Goal: Navigation & Orientation: Find specific page/section

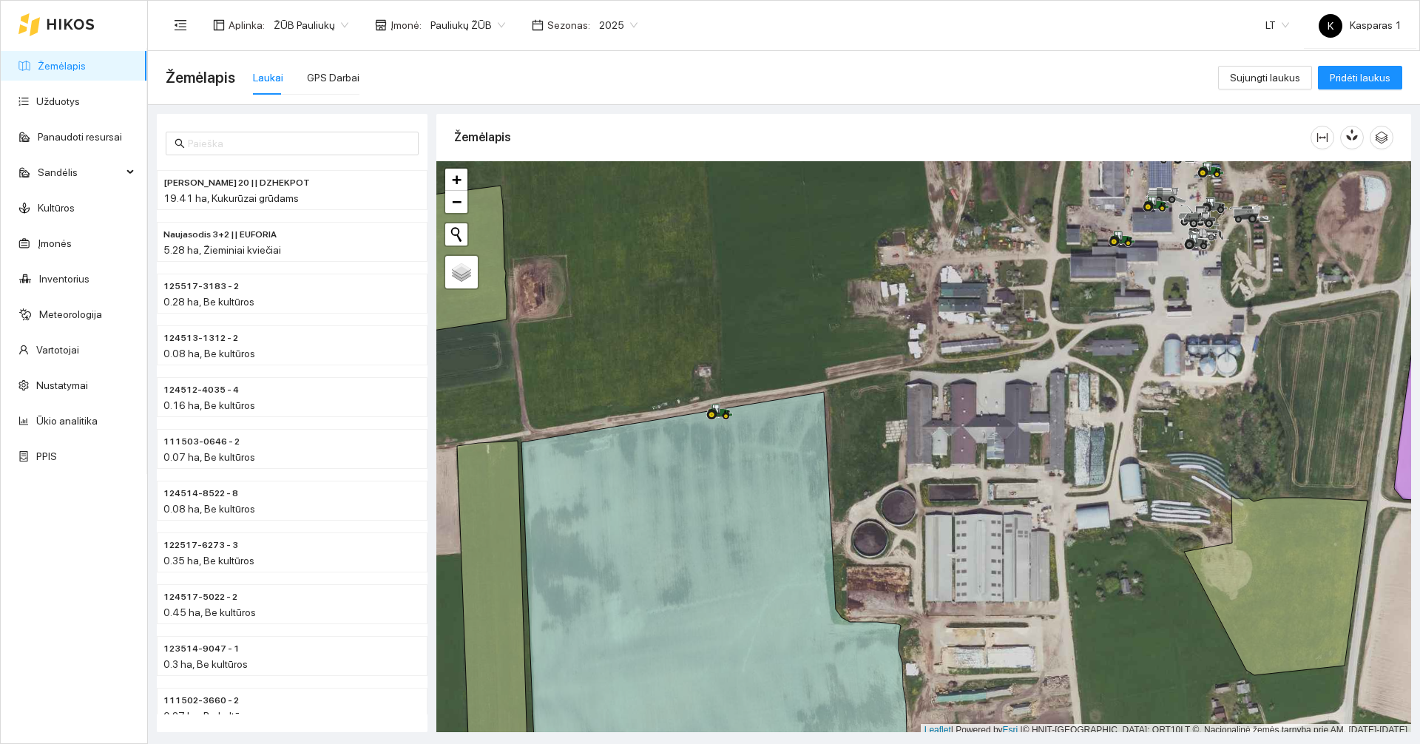
scroll to position [4, 0]
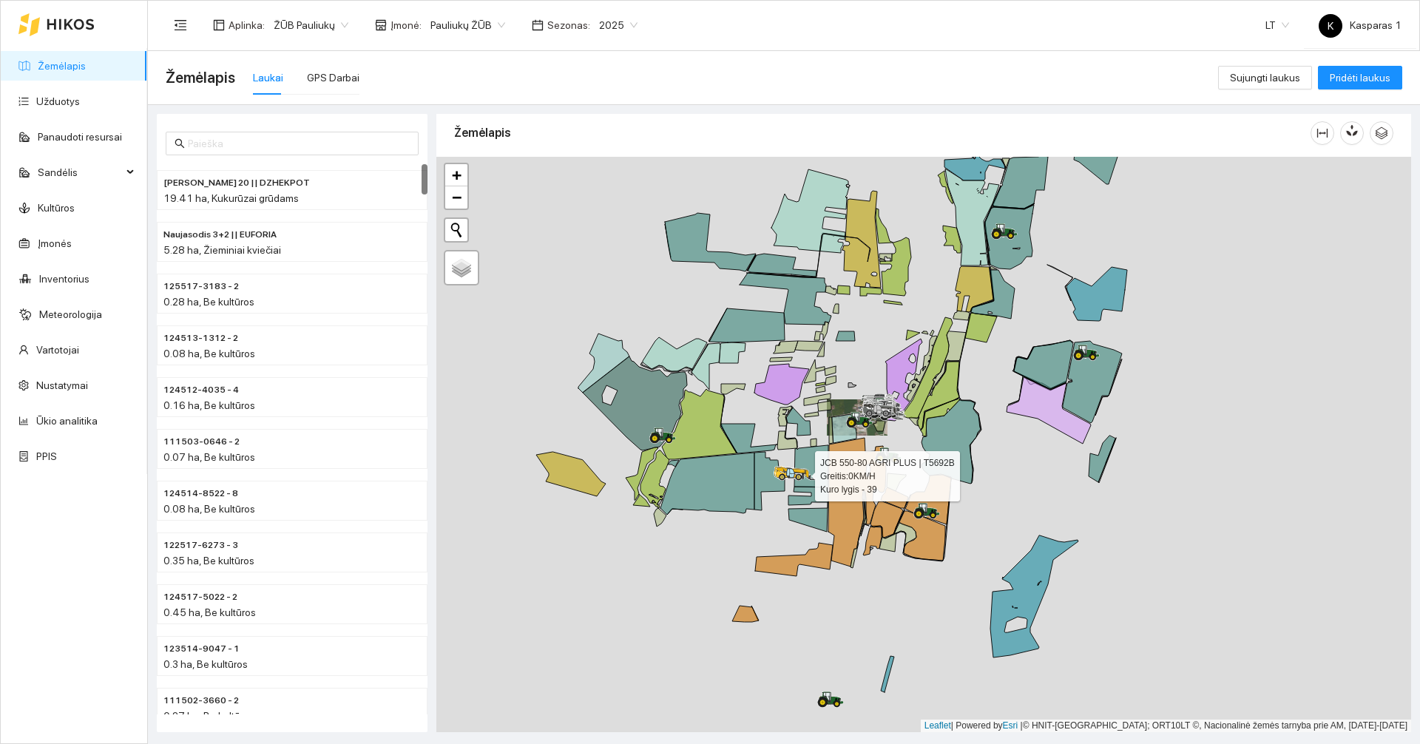
drag, startPoint x: 111, startPoint y: 75, endPoint x: 709, endPoint y: 1, distance: 602.9
click at [86, 72] on link "Žemėlapis" at bounding box center [62, 66] width 48 height 12
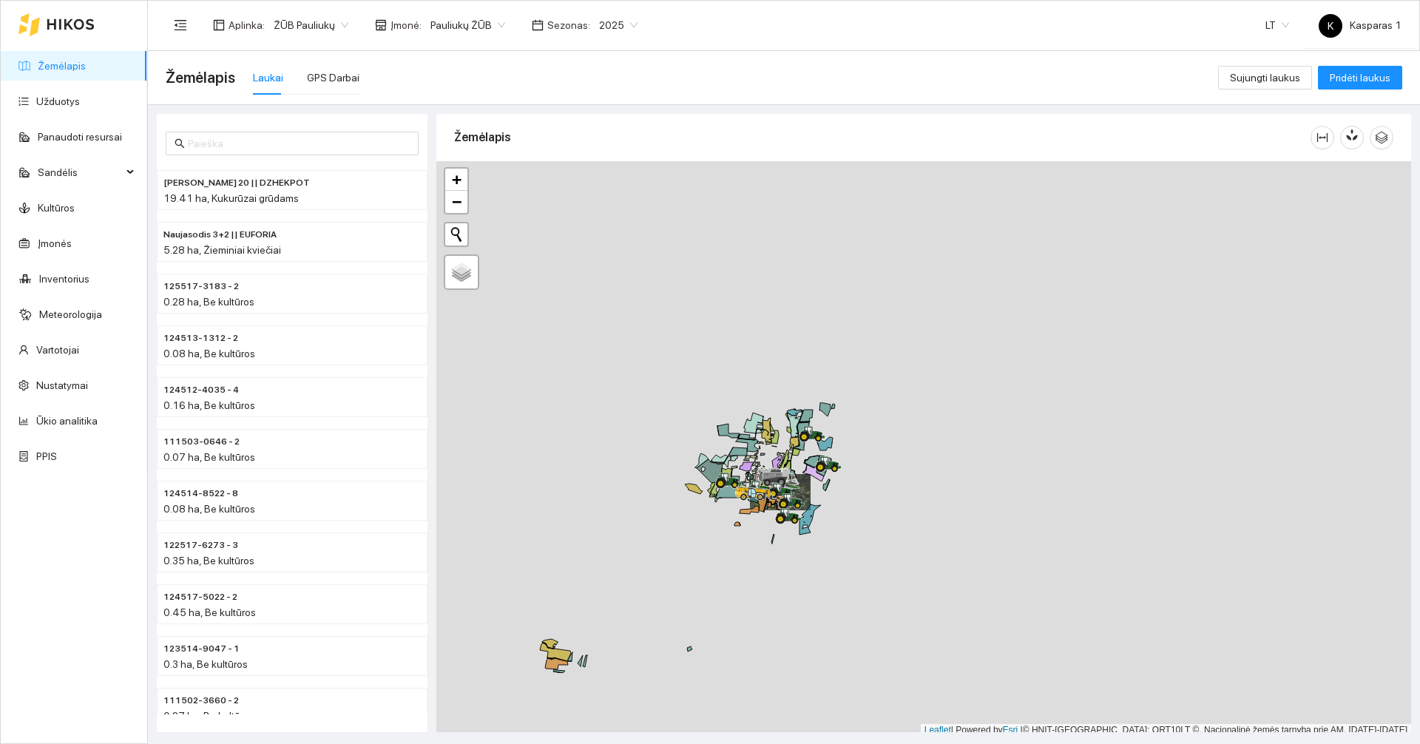
scroll to position [4, 0]
drag, startPoint x: 588, startPoint y: 684, endPoint x: 846, endPoint y: 368, distance: 408.5
click at [846, 368] on div at bounding box center [923, 444] width 975 height 575
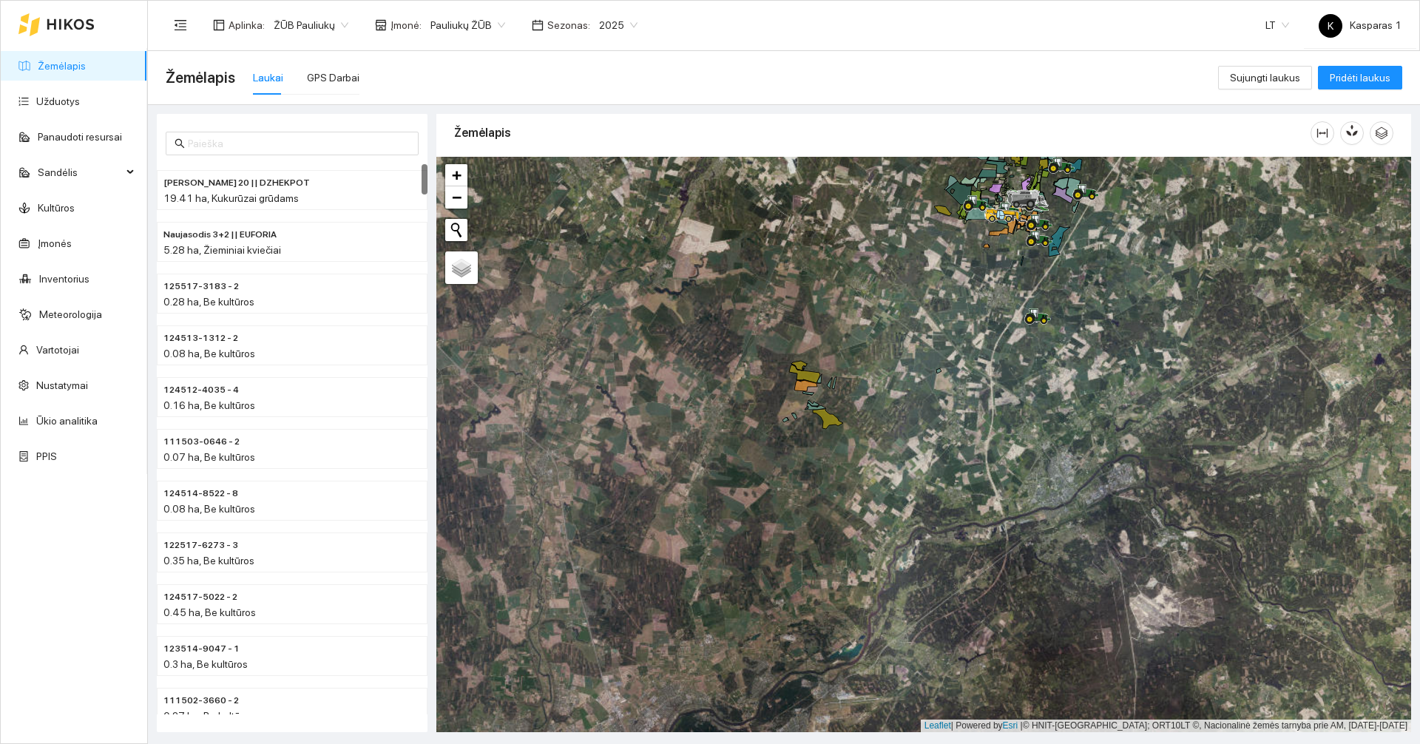
click at [266, 78] on div "Laukai" at bounding box center [268, 78] width 30 height 16
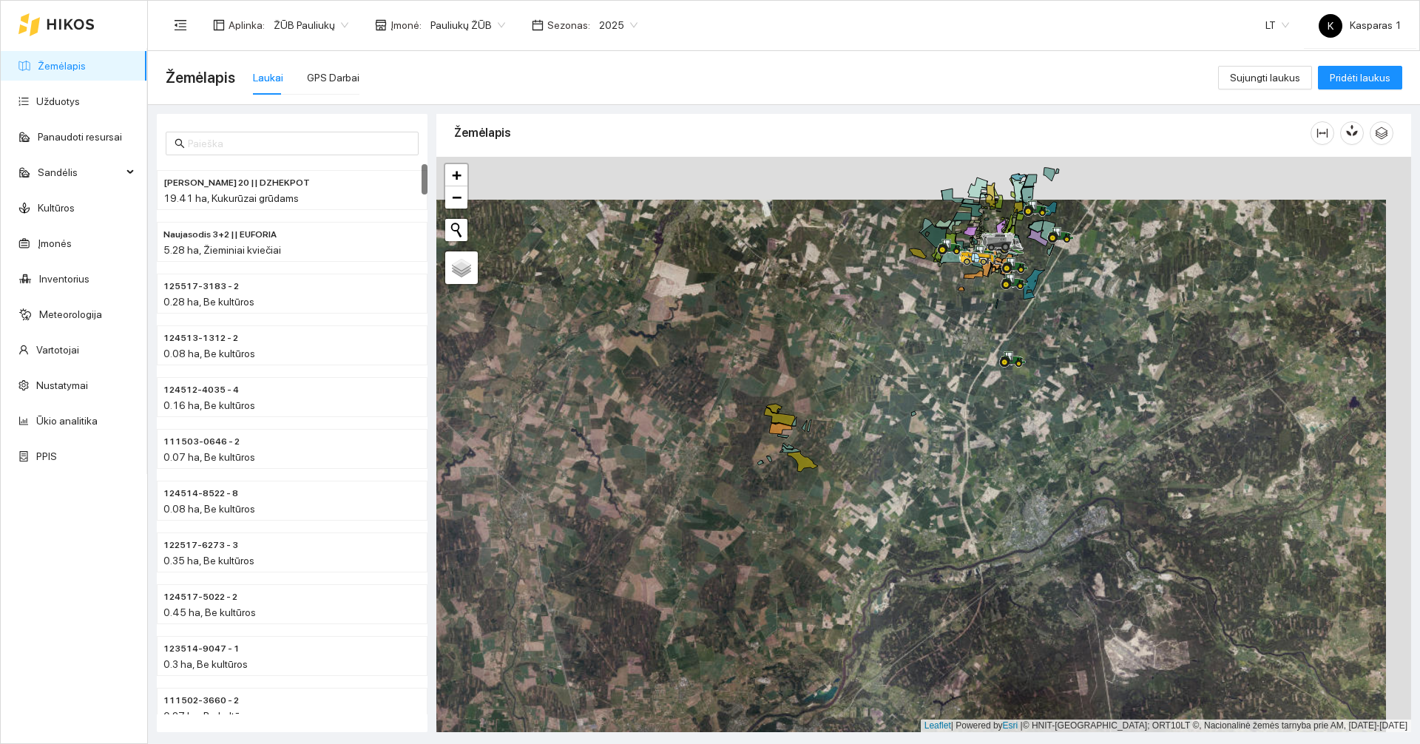
drag, startPoint x: 1001, startPoint y: 298, endPoint x: 790, endPoint y: 473, distance: 273.7
click at [885, 445] on div at bounding box center [923, 444] width 975 height 575
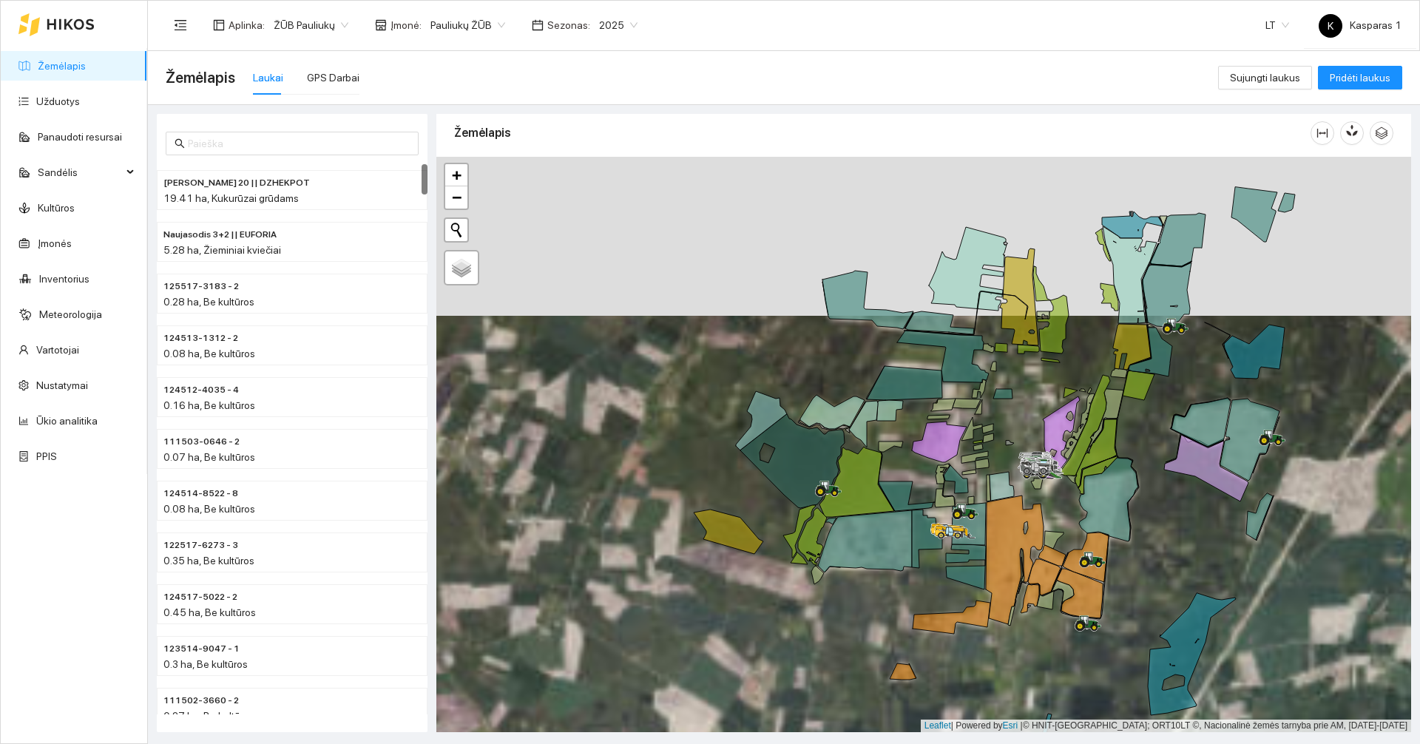
drag, startPoint x: 851, startPoint y: 317, endPoint x: 743, endPoint y: 413, distance: 144.7
click at [743, 413] on div at bounding box center [923, 444] width 975 height 575
